Goal: Task Accomplishment & Management: Complete application form

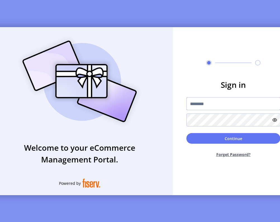
type input "**********"
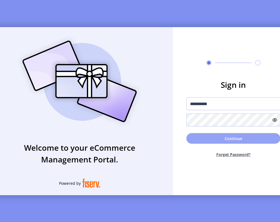
click at [227, 141] on button "Continue" at bounding box center [234, 138] width 94 height 11
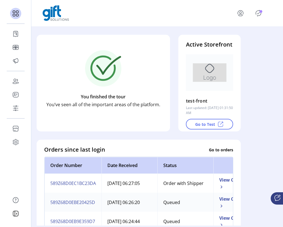
scroll to position [53, 0]
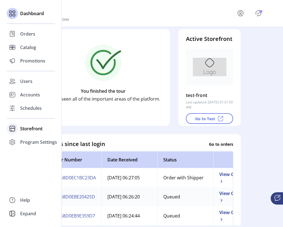
click at [30, 129] on span "Storefront" at bounding box center [31, 128] width 22 height 7
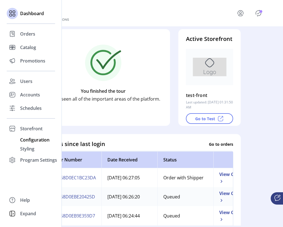
click at [32, 140] on span "Configuration" at bounding box center [34, 139] width 29 height 7
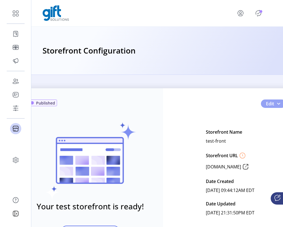
click at [274, 103] on button "Edit" at bounding box center [273, 103] width 25 height 8
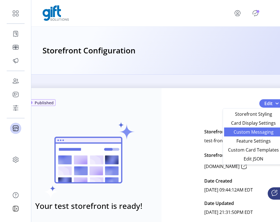
click at [259, 133] on span "Custom Messaging" at bounding box center [254, 132] width 52 height 4
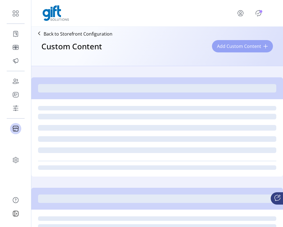
click at [261, 48] on button "Add Custom Content" at bounding box center [242, 46] width 61 height 12
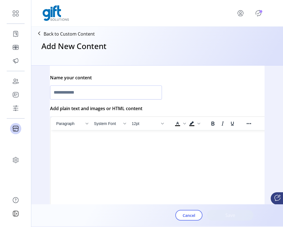
scroll to position [142, 30]
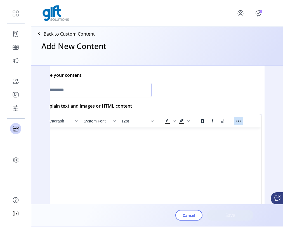
click at [237, 120] on icon "Reveal or hide additional toolbar items" at bounding box center [238, 120] width 7 height 7
click at [192, 132] on icon "Insert/edit image" at bounding box center [192, 131] width 7 height 7
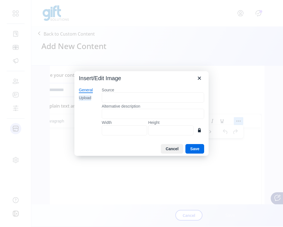
click at [88, 98] on div "Upload" at bounding box center [85, 98] width 12 height 6
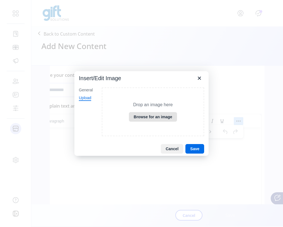
click at [147, 120] on button "Browse for an image" at bounding box center [153, 117] width 48 height 10
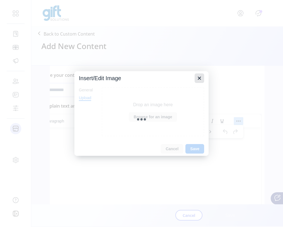
click at [200, 79] on icon "Close" at bounding box center [199, 78] width 7 height 7
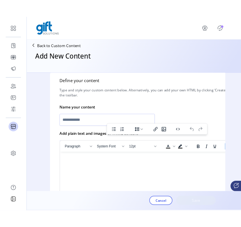
scroll to position [116, 0]
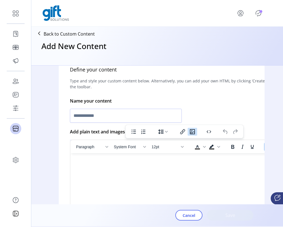
click at [193, 133] on icon "Insert/edit image" at bounding box center [192, 131] width 7 height 7
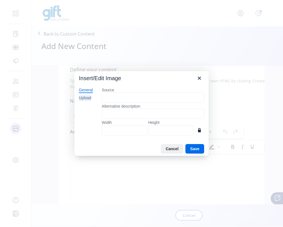
click at [86, 97] on div "Upload" at bounding box center [85, 98] width 12 height 6
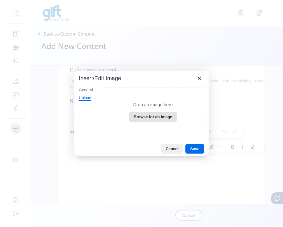
click at [155, 114] on button "Browse for an image" at bounding box center [153, 117] width 48 height 10
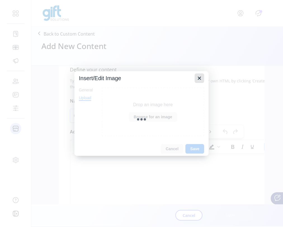
click at [199, 77] on icon "Close" at bounding box center [199, 77] width 3 height 3
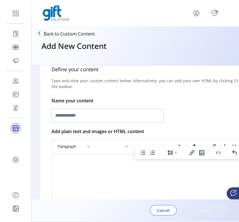
click at [168, 213] on span "Cancel" at bounding box center [163, 210] width 13 height 6
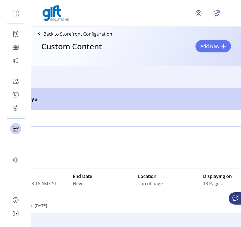
click at [225, 44] on span at bounding box center [224, 46] width 4 height 4
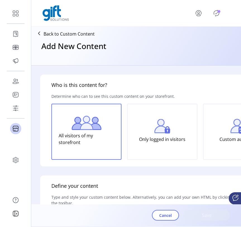
click at [223, 47] on div "Add New Content" at bounding box center [137, 51] width 206 height 24
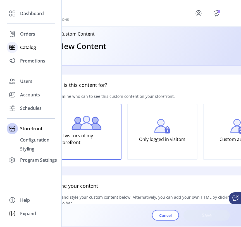
click at [22, 48] on span "Catalog" at bounding box center [28, 47] width 16 height 7
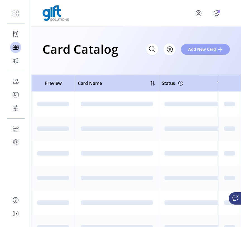
click at [204, 51] on span "Add New Card" at bounding box center [202, 49] width 28 height 6
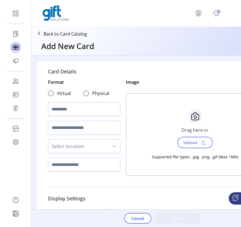
click at [193, 147] on span "Upload" at bounding box center [196, 141] width 36 height 11
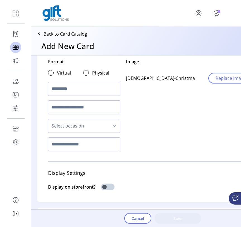
scroll to position [19, 0]
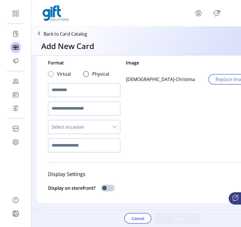
click at [49, 74] on div at bounding box center [51, 74] width 6 height 6
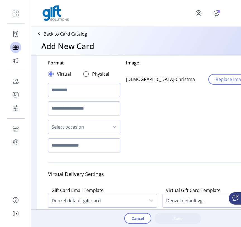
click at [70, 92] on input "text" at bounding box center [84, 90] width 72 height 14
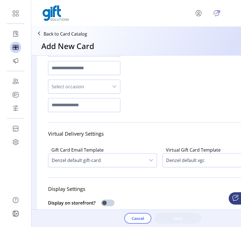
scroll to position [61, 0]
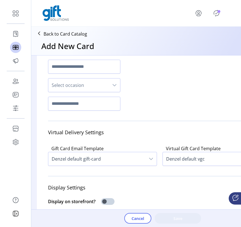
type input "****"
click at [74, 83] on span "Select occasion" at bounding box center [78, 84] width 61 height 13
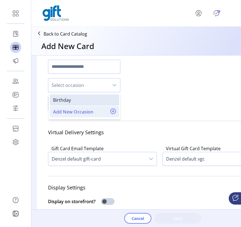
click at [71, 111] on span "Add New Occasion" at bounding box center [73, 111] width 40 height 7
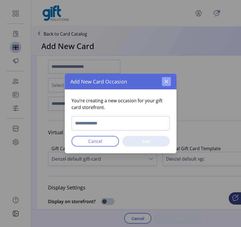
click at [167, 80] on icon "button" at bounding box center [166, 81] width 4 height 4
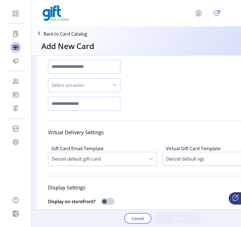
click at [86, 86] on span "Select occasion" at bounding box center [78, 84] width 61 height 13
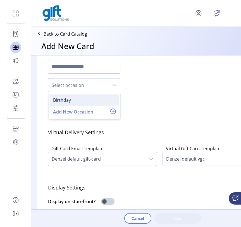
click at [72, 100] on div "Birthday" at bounding box center [84, 99] width 63 height 7
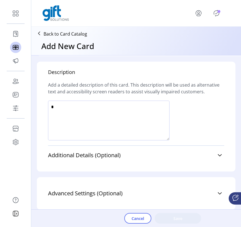
scroll to position [416, 0]
click at [111, 114] on textarea at bounding box center [109, 120] width 122 height 40
type textarea "*****"
click at [180, 219] on span "Save" at bounding box center [178, 218] width 32 height 6
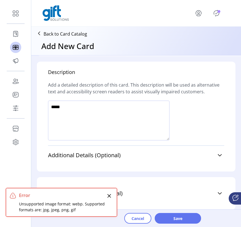
click at [109, 196] on icon "Close" at bounding box center [110, 196] width 4 height 4
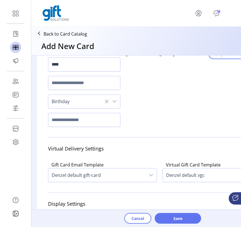
scroll to position [41, 0]
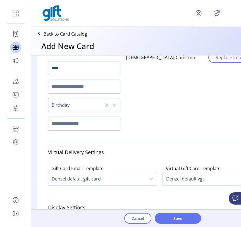
click at [200, 49] on img at bounding box center [195, 49] width 138 height 0
click at [182, 49] on img at bounding box center [195, 49] width 138 height 0
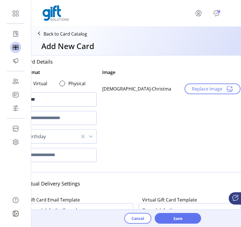
scroll to position [25, 22]
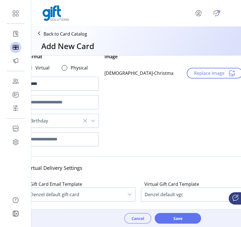
click at [137, 217] on span "Cancel" at bounding box center [138, 218] width 13 height 6
